Goal: Navigation & Orientation: Find specific page/section

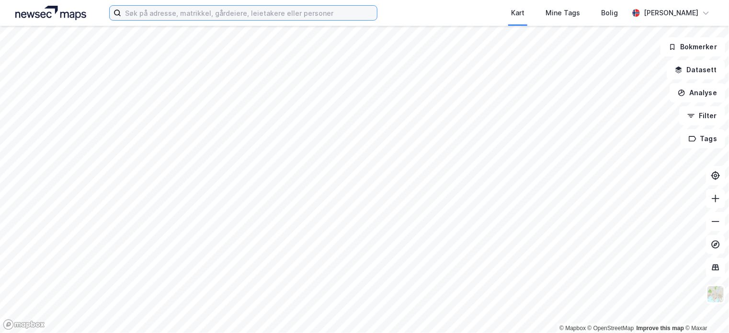
click at [148, 15] on input at bounding box center [249, 13] width 256 height 14
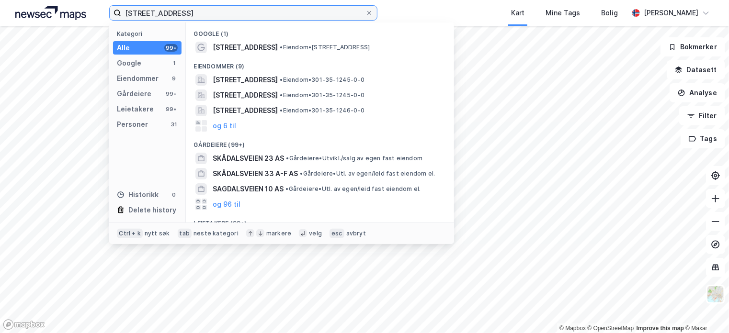
type input "[STREET_ADDRESS]"
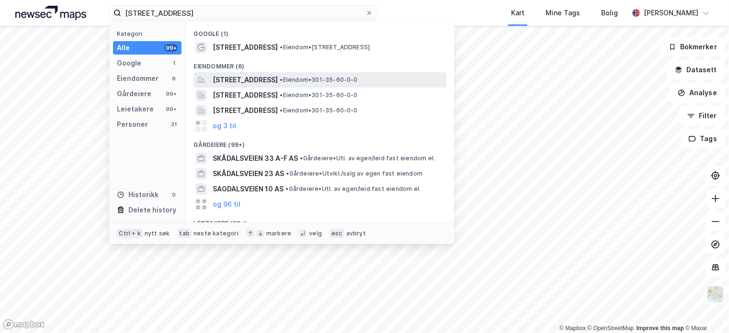
click at [273, 80] on span "[STREET_ADDRESS]" at bounding box center [245, 79] width 65 height 11
